Goal: Use online tool/utility: Utilize a website feature to perform a specific function

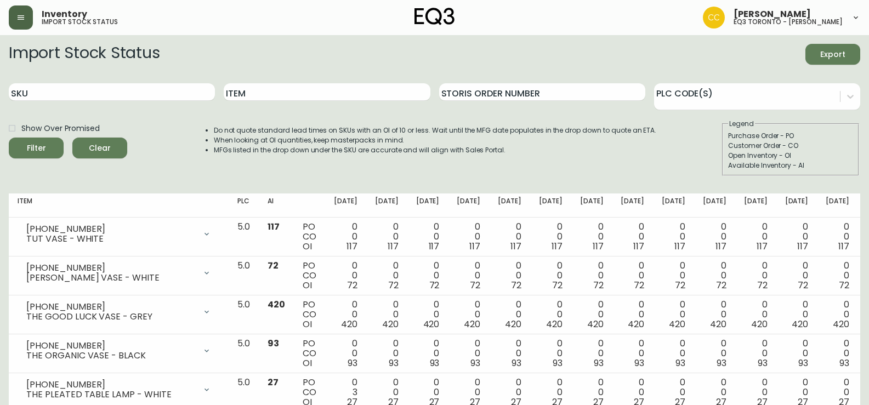
click at [17, 21] on icon "button" at bounding box center [20, 17] width 9 height 9
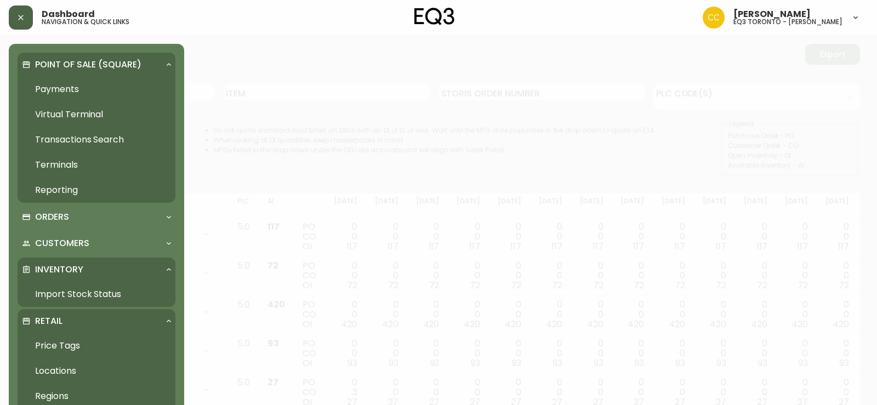
click at [59, 346] on link "Price Tags" at bounding box center [97, 345] width 158 height 25
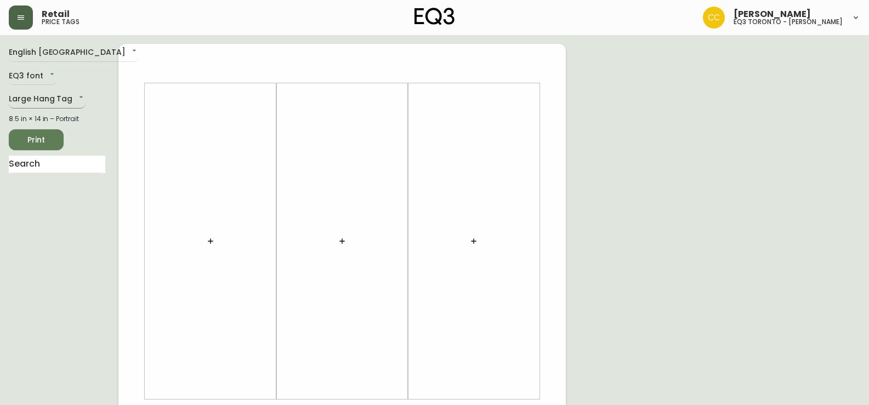
click at [45, 99] on body "Retail price tags [PERSON_NAME] eq3 [GEOGRAPHIC_DATA] - [PERSON_NAME] English […" at bounding box center [434, 390] width 869 height 781
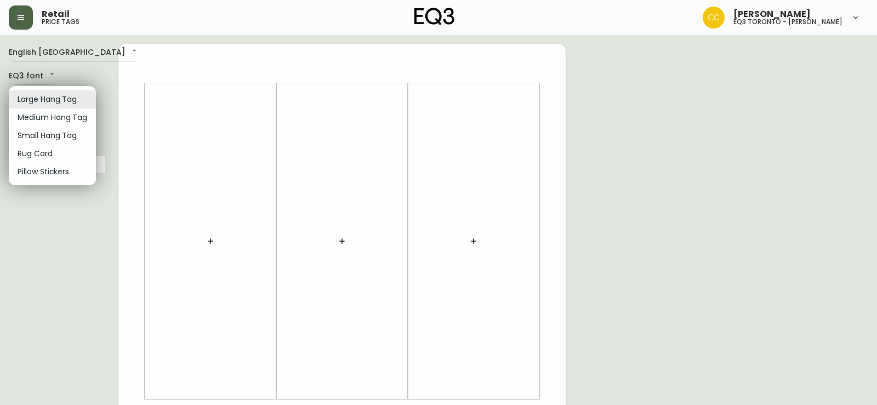
click at [61, 135] on li "Small Hang Tag" at bounding box center [52, 136] width 87 height 18
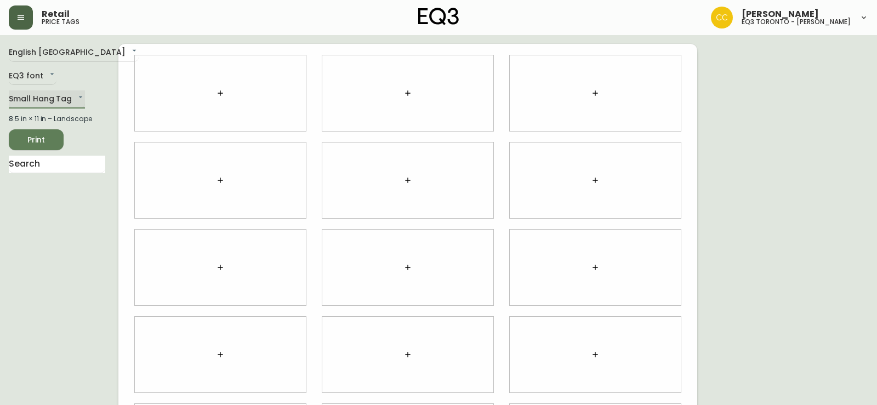
type input "small"
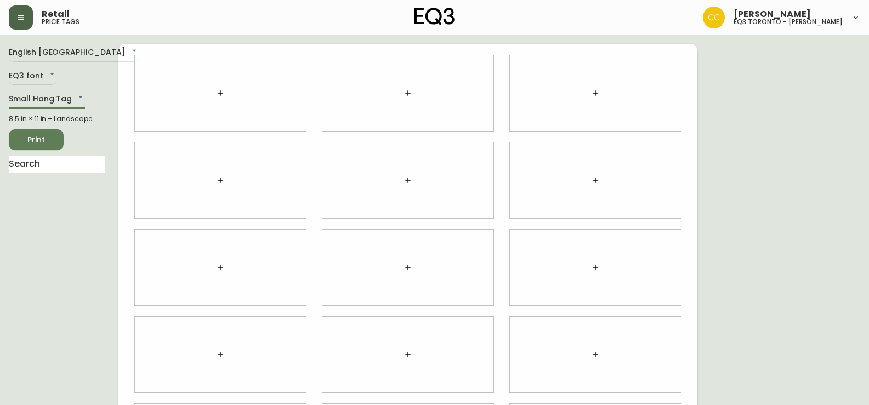
click at [220, 94] on icon "button" at bounding box center [220, 93] width 9 height 9
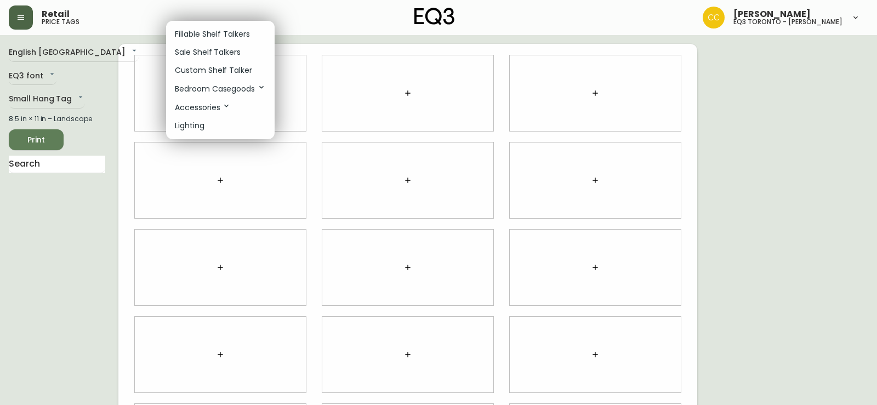
click at [70, 166] on div at bounding box center [438, 202] width 877 height 405
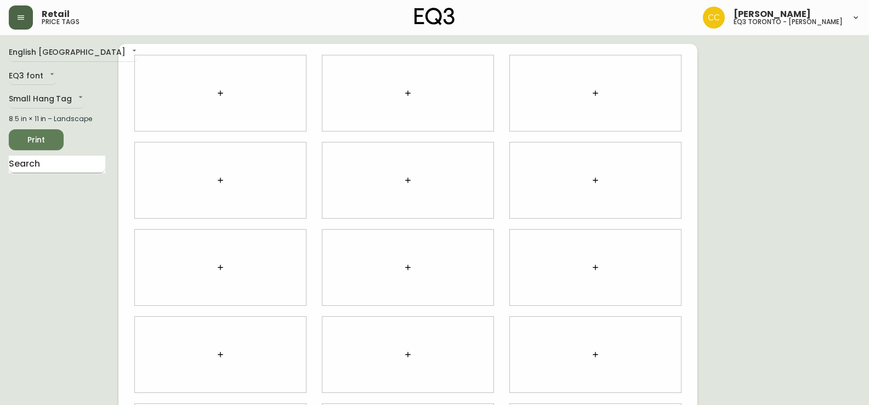
click at [70, 166] on input "text" at bounding box center [57, 165] width 96 height 18
type input "SOFTSIDE"
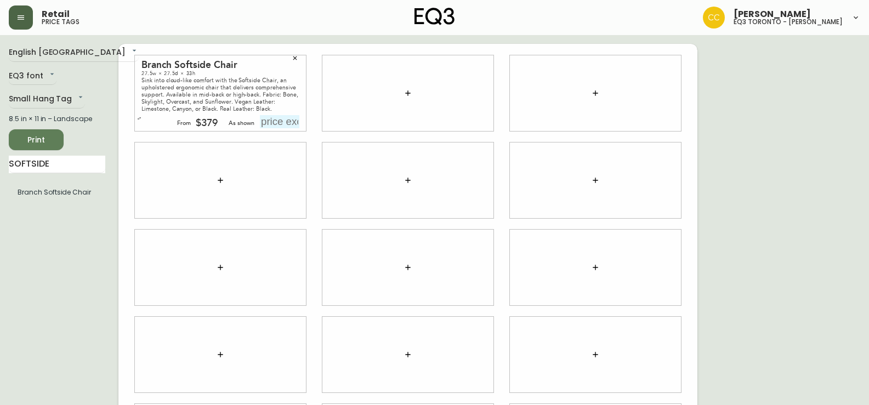
click at [287, 119] on input "text" at bounding box center [279, 121] width 39 height 13
type input "$429"
click at [38, 141] on span "Print" at bounding box center [36, 140] width 37 height 14
click at [39, 139] on span "Print" at bounding box center [36, 140] width 37 height 14
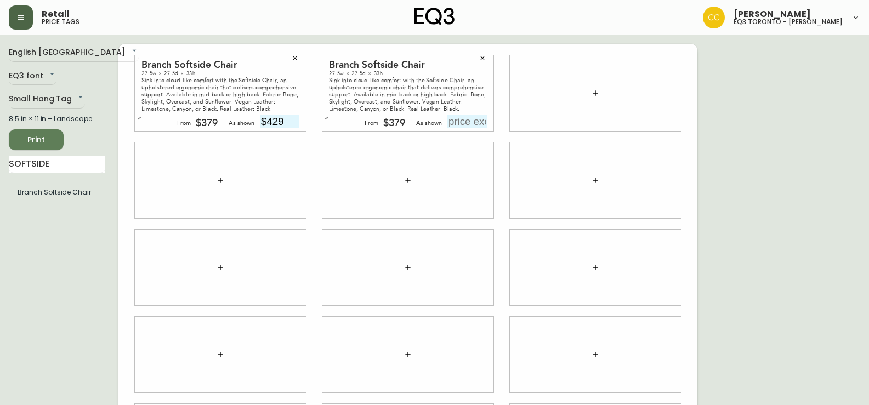
click at [472, 125] on input "text" at bounding box center [466, 121] width 39 height 13
type input "$429"
click at [45, 143] on span "Print" at bounding box center [36, 140] width 37 height 14
drag, startPoint x: 60, startPoint y: 168, endPoint x: 0, endPoint y: 163, distance: 60.0
click at [0, 163] on main "English Canada en_CA EQ3 font EQ3 Small Hang Tag small 8.5 in × 11 in – Landsca…" at bounding box center [434, 263] width 869 height 456
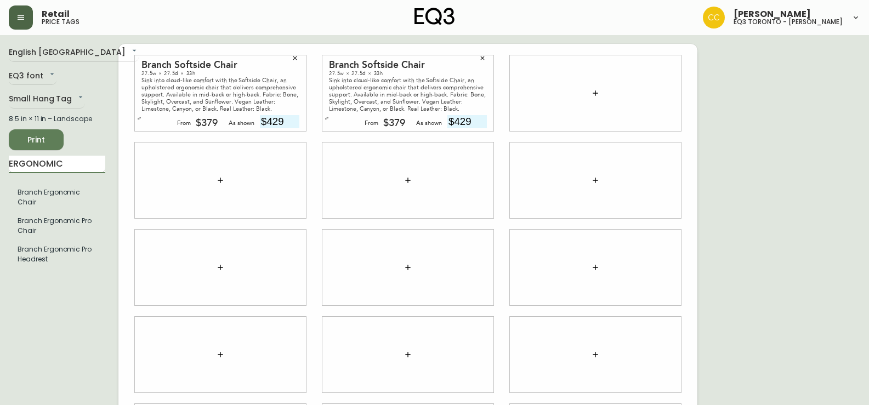
click at [76, 167] on input "ERGONOMIC" at bounding box center [57, 165] width 96 height 18
type input "ERGONOMIC PRO"
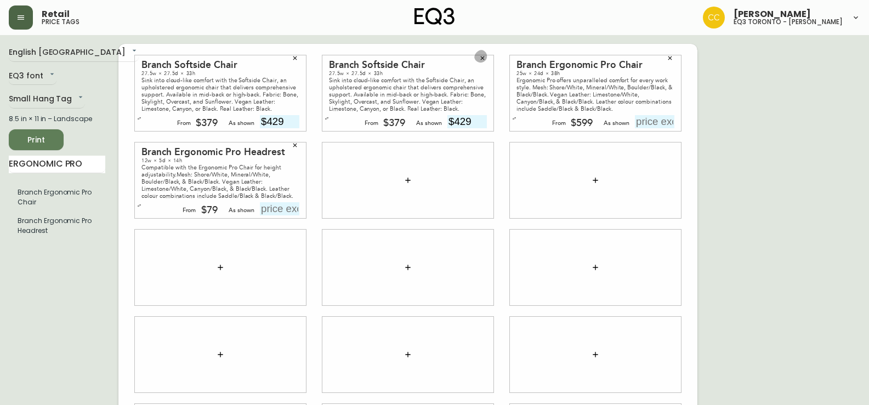
click at [482, 57] on icon "button" at bounding box center [482, 58] width 7 height 7
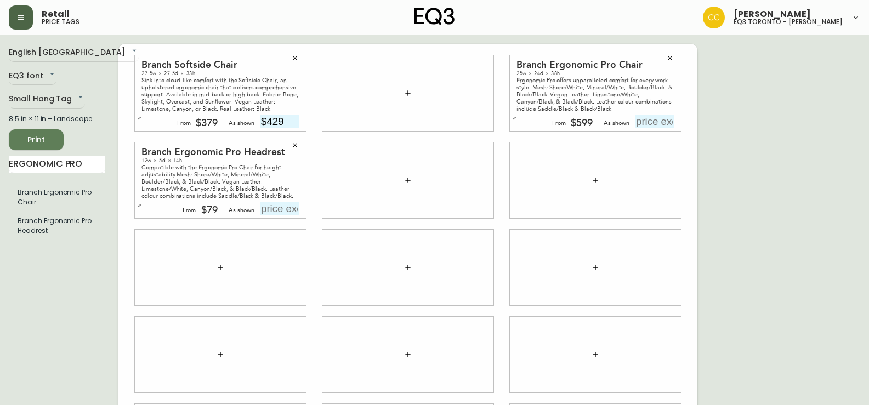
click at [294, 59] on icon "button" at bounding box center [295, 58] width 7 height 7
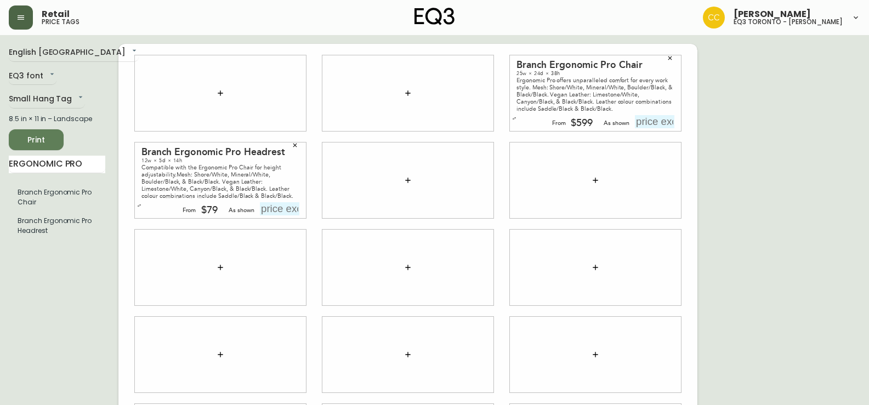
click at [668, 56] on icon "button" at bounding box center [670, 58] width 7 height 7
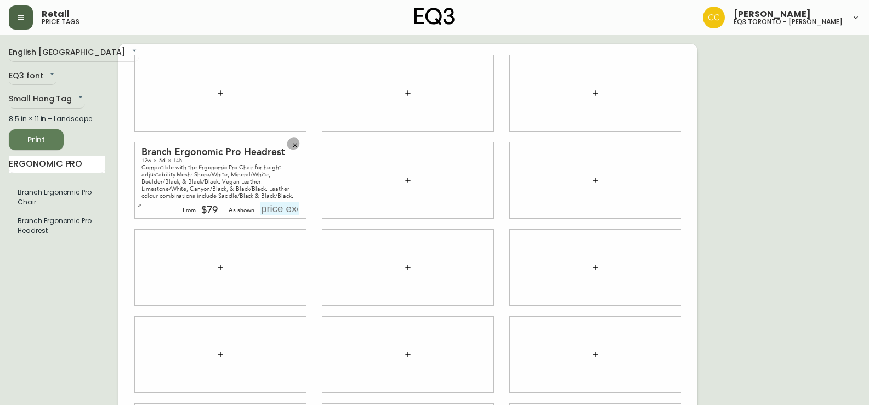
click at [294, 145] on icon "button" at bounding box center [295, 145] width 7 height 7
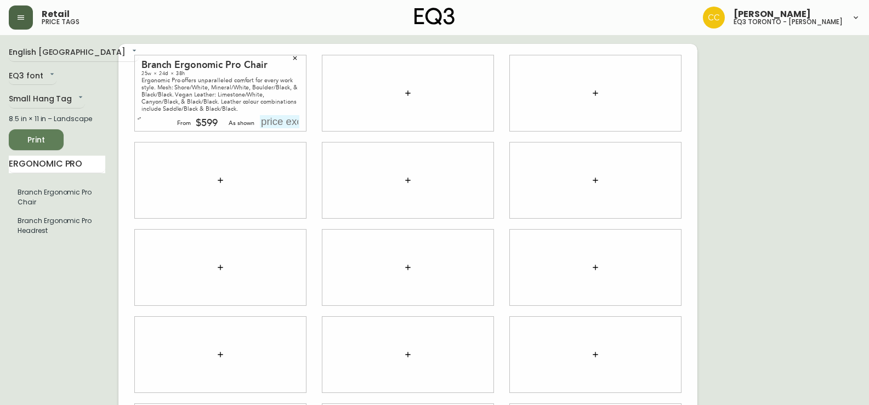
click at [271, 123] on input "text" at bounding box center [279, 121] width 39 height 13
type input "$678"
click at [39, 132] on button "Print" at bounding box center [36, 139] width 55 height 21
